Goal: Book appointment/travel/reservation

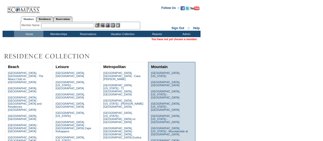
click at [162, 139] on link "[GEOGRAPHIC_DATA], [US_STATE] - The Timbers Club" at bounding box center [170, 142] width 39 height 6
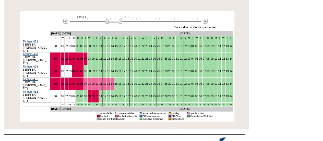
scroll to position [93, 0]
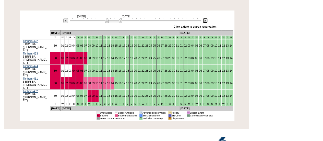
click at [205, 21] on img at bounding box center [205, 20] width 5 height 5
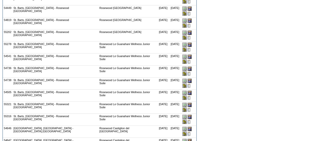
scroll to position [279, 0]
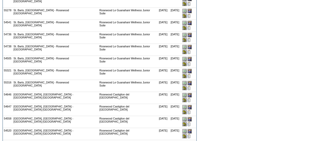
drag, startPoint x: 190, startPoint y: 119, endPoint x: 185, endPoint y: 25, distance: 94.2
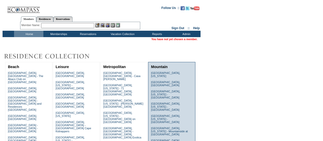
scroll to position [51, 0]
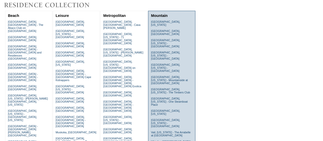
click at [162, 140] on link "Whistler, [GEOGRAPHIC_DATA] - Kadenwood Estates" at bounding box center [171, 143] width 41 height 6
